Goal: Transaction & Acquisition: Subscribe to service/newsletter

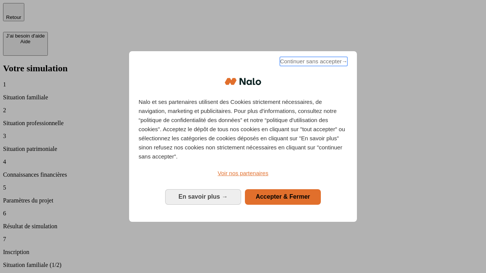
click at [313, 63] on span "Continuer sans accepter →" at bounding box center [314, 61] width 68 height 9
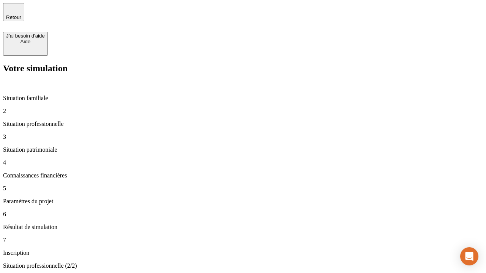
type input "30 000"
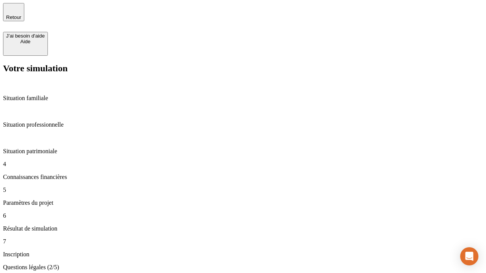
scroll to position [2, 0]
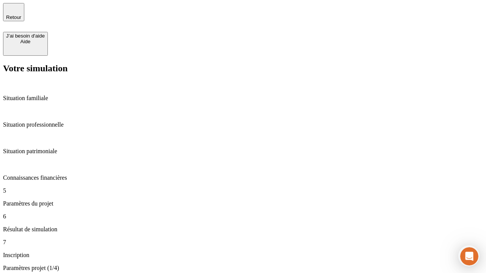
type input "25"
type input "64"
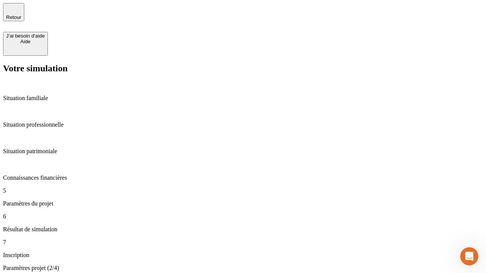
type input "1 000"
type input "640"
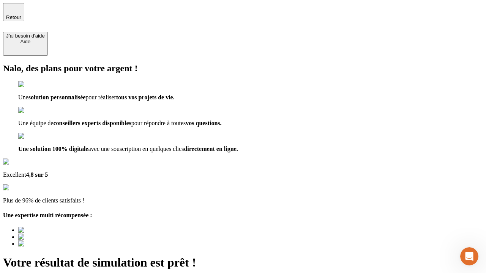
type input "[EMAIL_ADDRESS][PERSON_NAME][DOMAIN_NAME]"
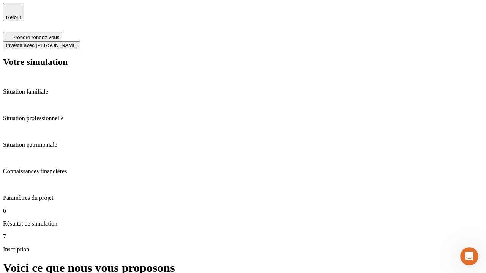
click at [77, 42] on span "Investir avec [PERSON_NAME]" at bounding box center [41, 45] width 71 height 6
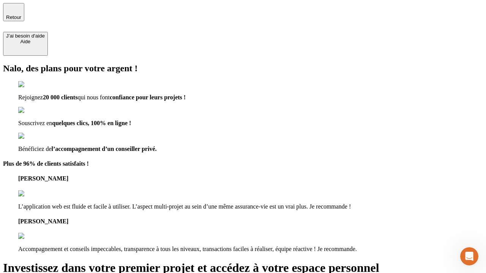
type input "[EMAIL_ADDRESS][PERSON_NAME][DOMAIN_NAME]"
